Goal: Task Accomplishment & Management: Complete application form

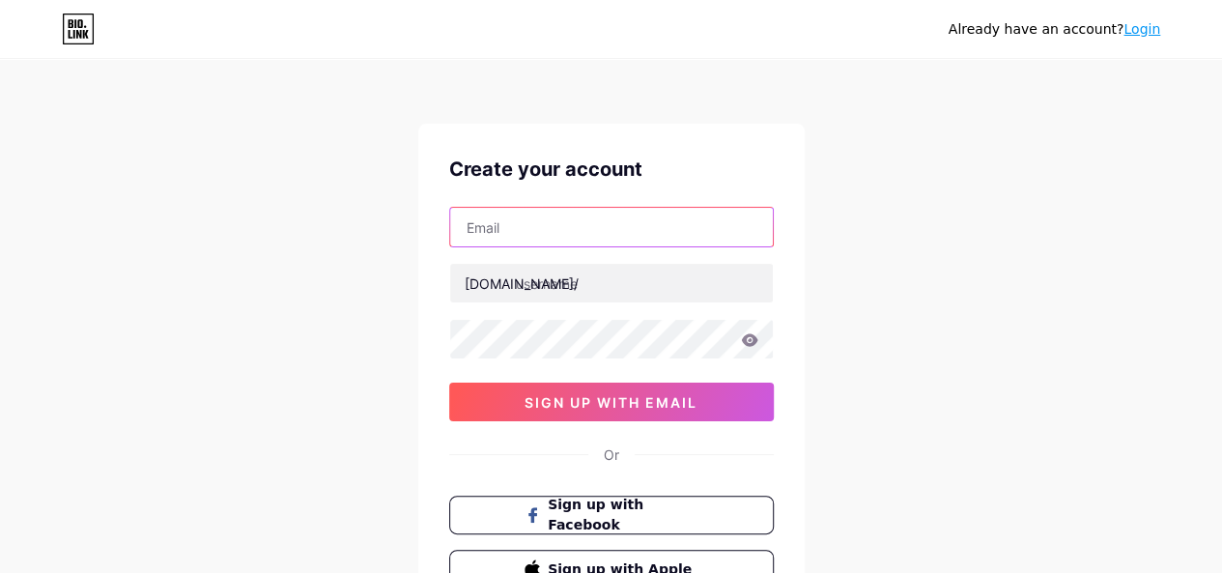
type input "[EMAIL_ADDRESS][DOMAIN_NAME]"
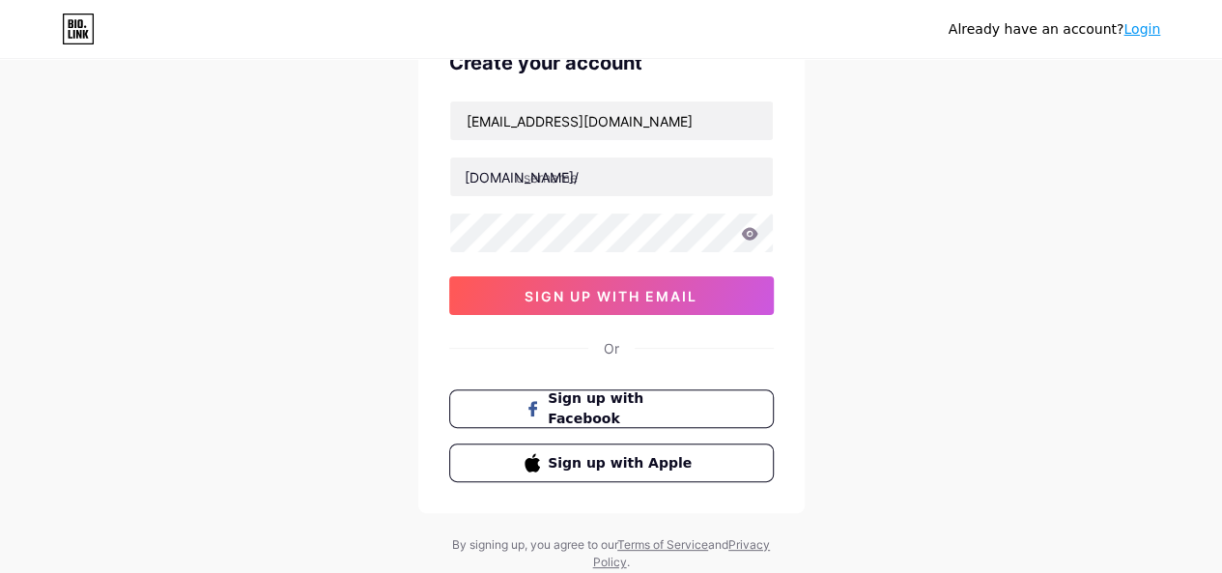
scroll to position [160, 0]
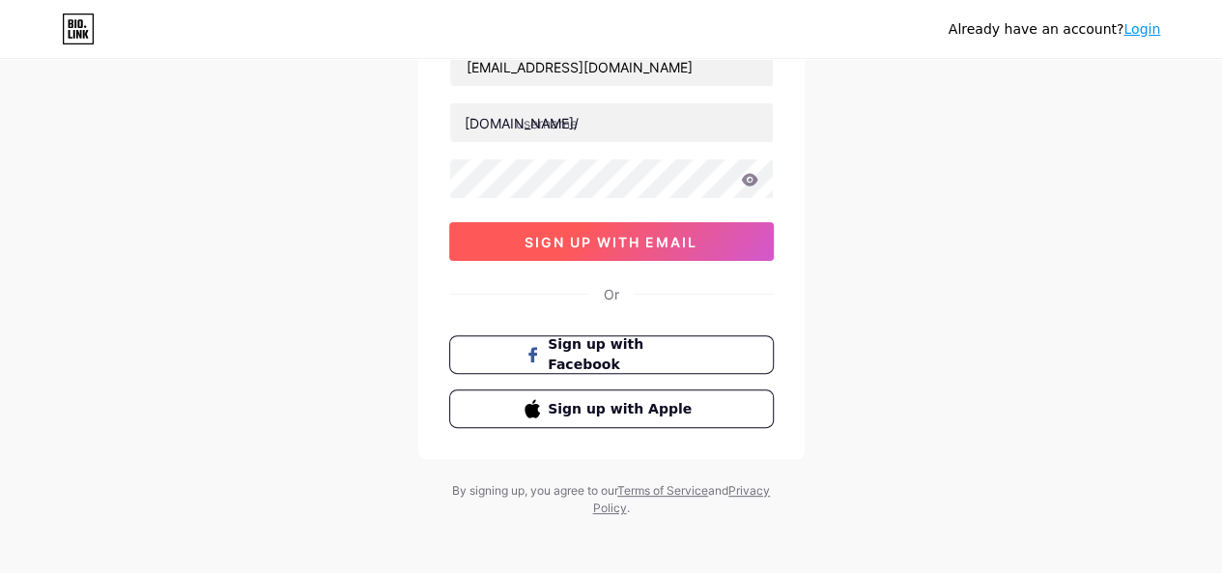
click at [682, 243] on span "sign up with email" at bounding box center [611, 242] width 173 height 16
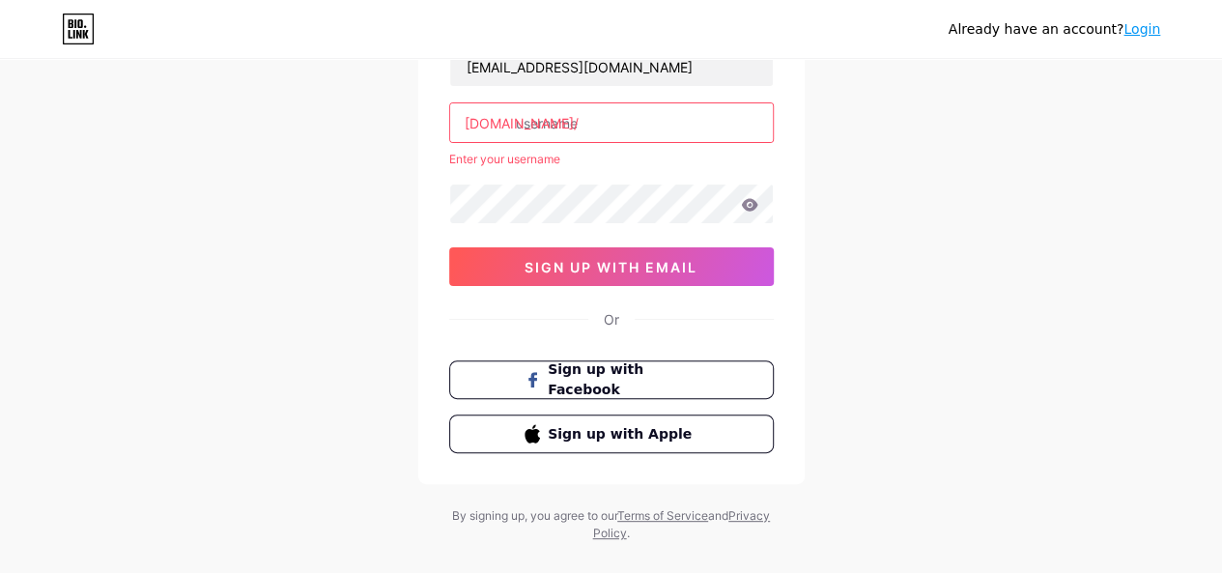
click at [667, 116] on input "text" at bounding box center [611, 122] width 323 height 39
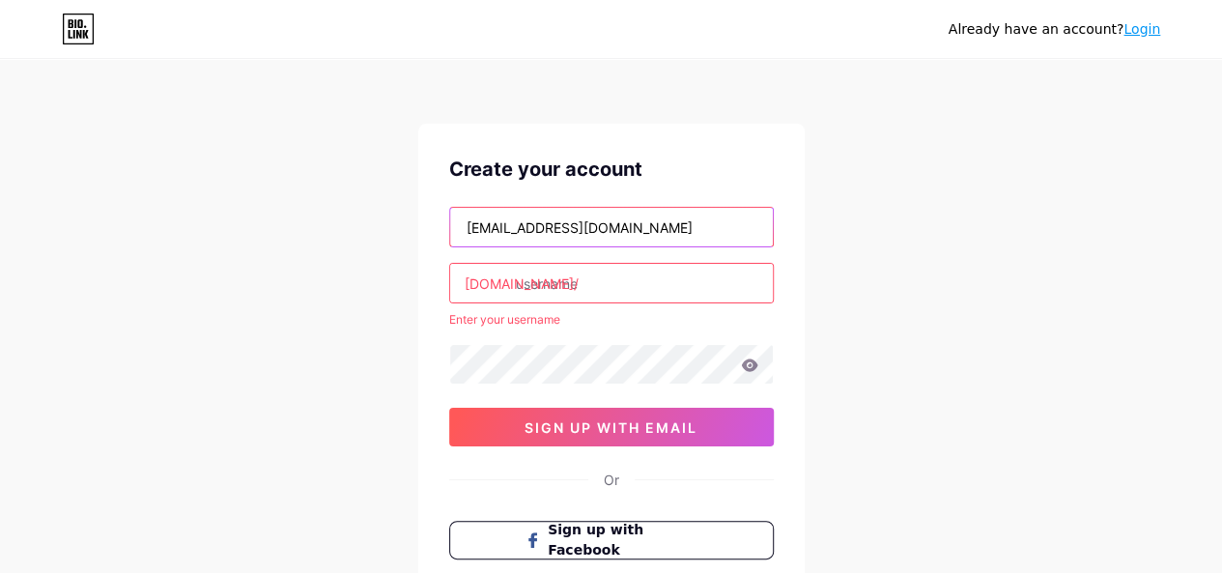
click at [685, 232] on input "[EMAIL_ADDRESS][DOMAIN_NAME]" at bounding box center [611, 227] width 323 height 39
type input "s"
